Goal: Information Seeking & Learning: Learn about a topic

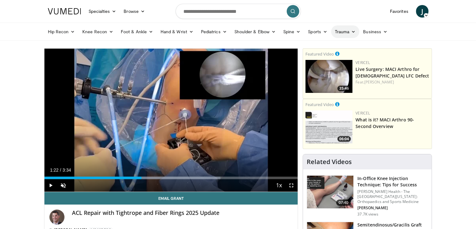
click at [348, 33] on link "Trauma" at bounding box center [345, 31] width 28 height 13
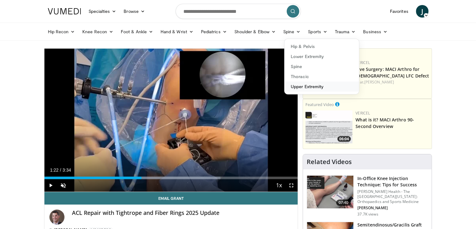
click at [309, 87] on link "Upper Extremity" at bounding box center [322, 86] width 75 height 10
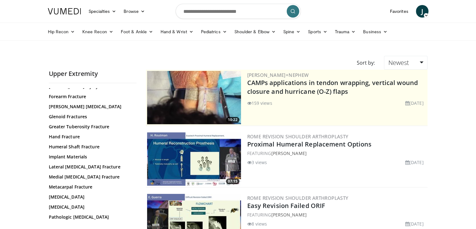
scroll to position [236, 0]
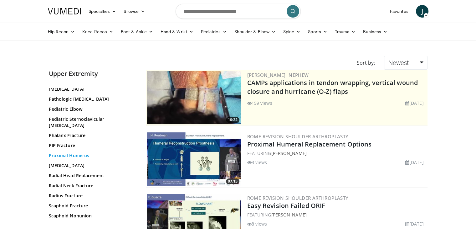
click at [85, 152] on link "Proximal Humerus" at bounding box center [91, 155] width 85 height 6
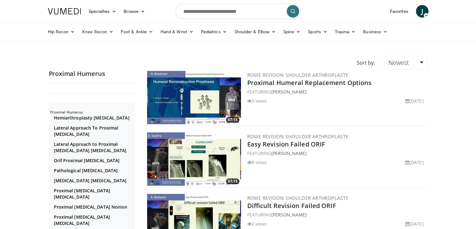
scroll to position [200, 0]
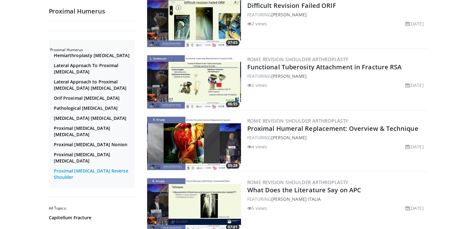
click at [78, 176] on link "Proximal Humerus Reverse Shoulder" at bounding box center [94, 174] width 80 height 13
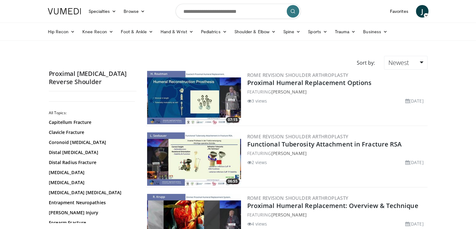
click at [207, 158] on img at bounding box center [194, 158] width 94 height 53
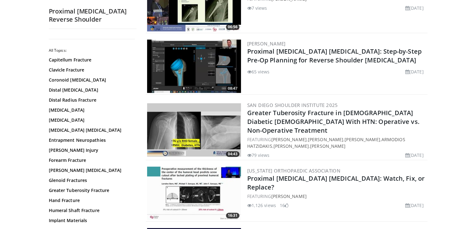
scroll to position [600, 0]
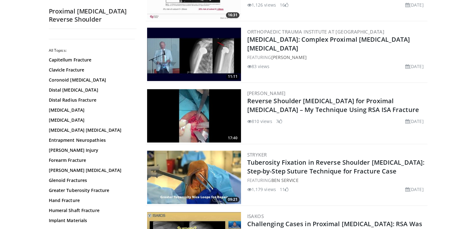
click at [193, 114] on img at bounding box center [194, 115] width 94 height 53
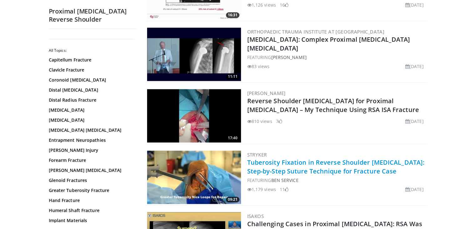
click at [293, 159] on link "Tuberosity Fixation in Reverse Shoulder Arthroplasty: Step-by-Step Suture Techn…" at bounding box center [336, 166] width 178 height 17
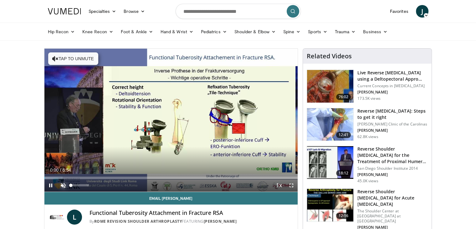
click at [62, 184] on span "Video Player" at bounding box center [63, 185] width 13 height 13
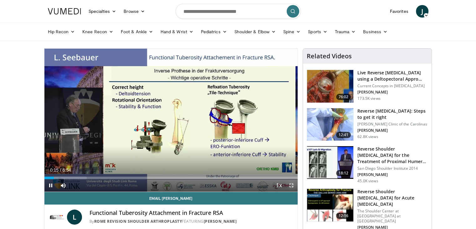
click at [292, 185] on span "Video Player" at bounding box center [291, 185] width 13 height 13
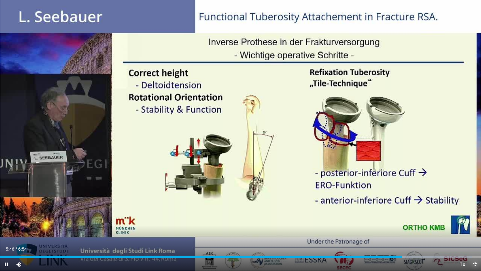
click at [473, 228] on span "Video Player" at bounding box center [475, 264] width 13 height 13
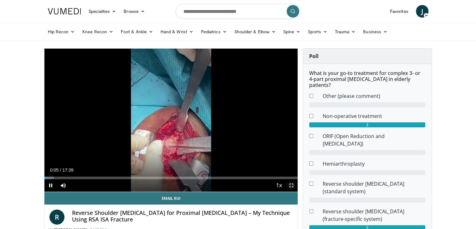
click at [292, 184] on span "Video Player" at bounding box center [291, 185] width 13 height 13
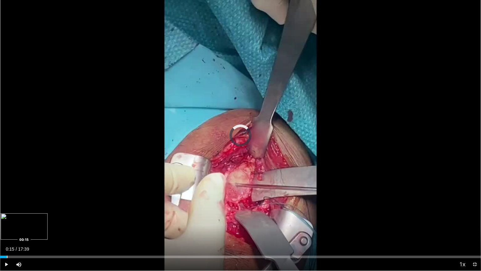
click at [7, 228] on div "Progress Bar" at bounding box center [7, 256] width 1 height 3
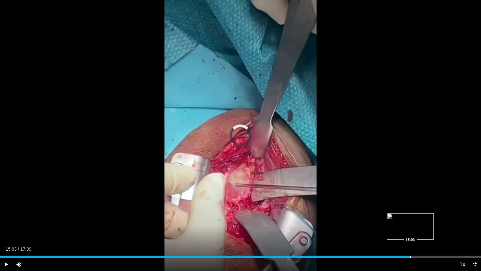
click at [410, 228] on div "Progress Bar" at bounding box center [410, 256] width 1 height 3
click at [448, 228] on div "Progress Bar" at bounding box center [448, 256] width 1 height 3
click at [475, 228] on span "Video Player" at bounding box center [475, 264] width 13 height 13
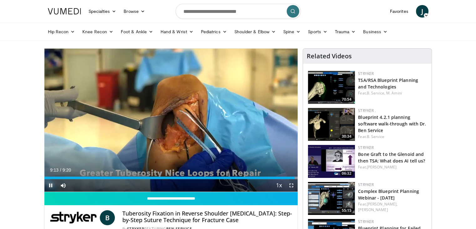
click at [50, 184] on span "Video Player" at bounding box center [50, 185] width 13 height 13
